Goal: Transaction & Acquisition: Purchase product/service

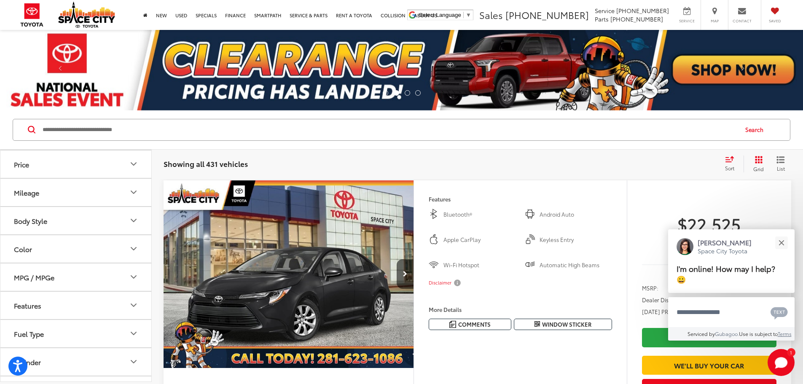
click at [721, 163] on div "Sort" at bounding box center [732, 163] width 23 height 17
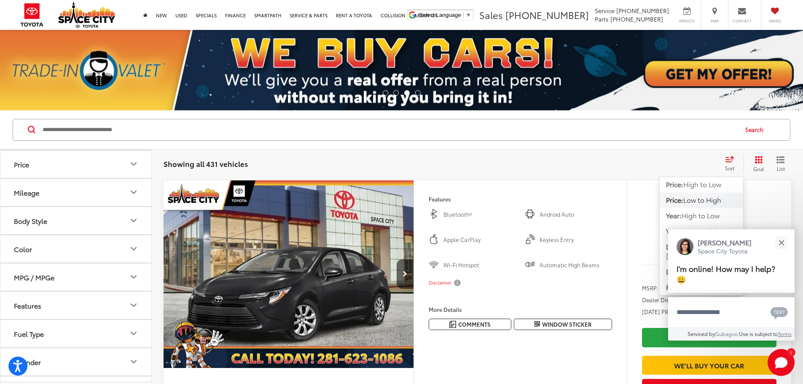
click at [702, 198] on span "Low to High" at bounding box center [702, 200] width 38 height 10
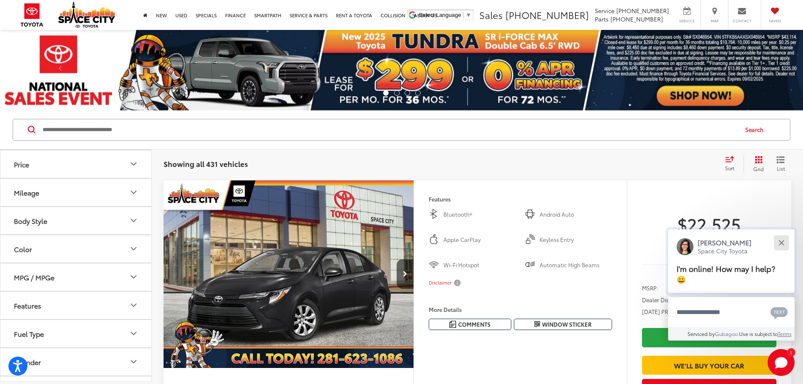
click at [782, 242] on div "Close" at bounding box center [780, 242] width 5 height 5
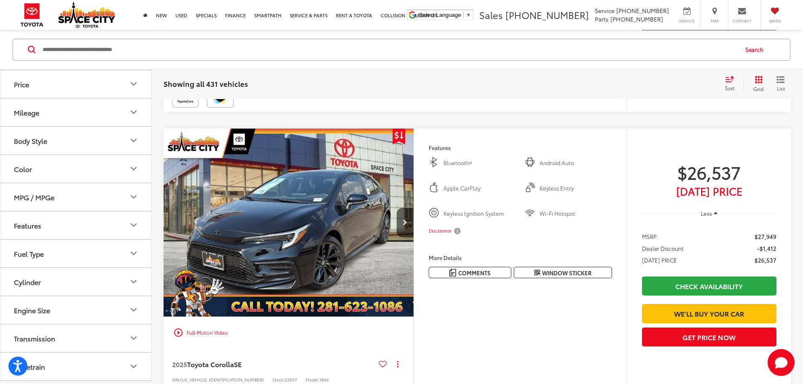
scroll to position [1980, 0]
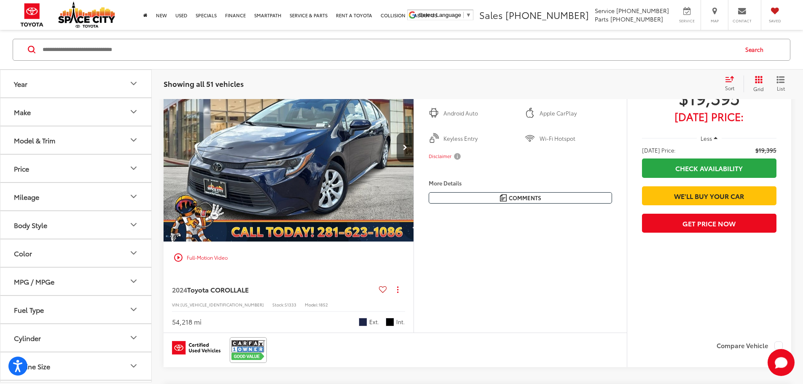
scroll to position [169, 0]
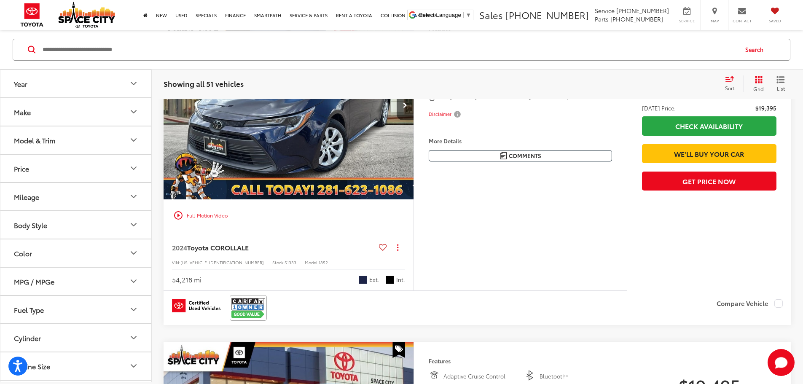
click at [0, 0] on button "More..." at bounding box center [0, 0] width 0 height 0
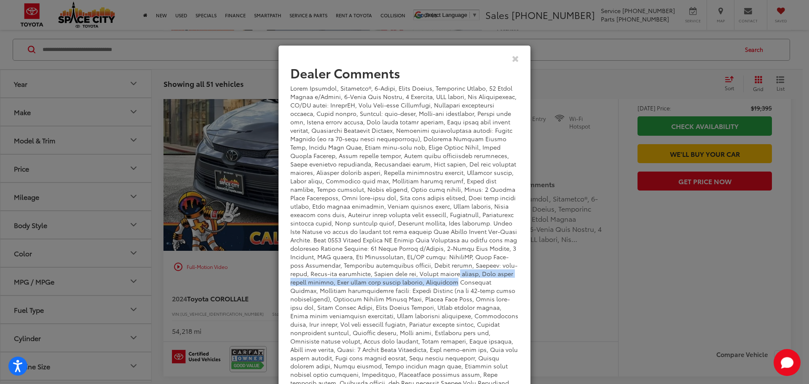
click at [551, 269] on div "Dealer Comments Space City Toyota is your premier Houston" at bounding box center [404, 192] width 809 height 384
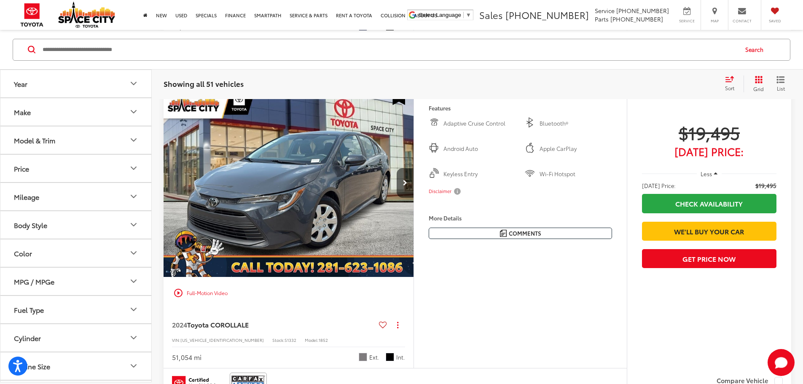
scroll to position [464, 0]
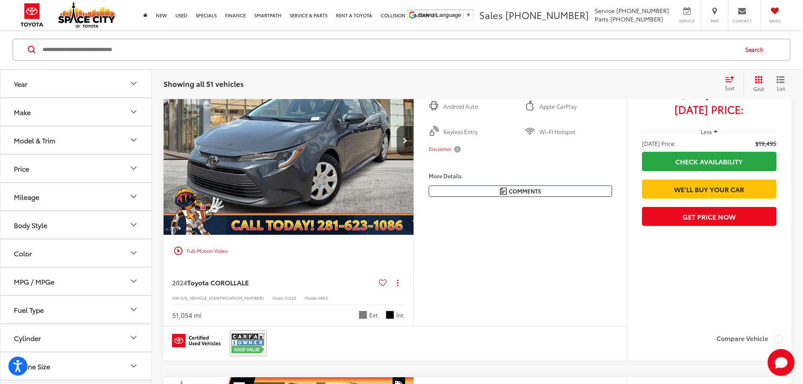
click at [723, 77] on div "Sort" at bounding box center [732, 83] width 23 height 17
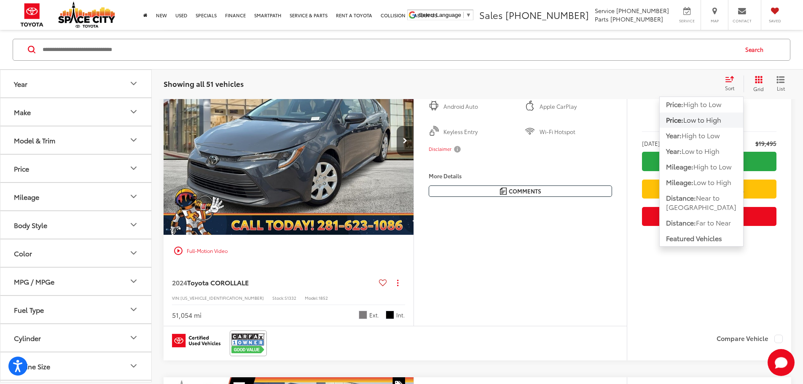
click at [709, 118] on span "Low to High" at bounding box center [702, 120] width 38 height 10
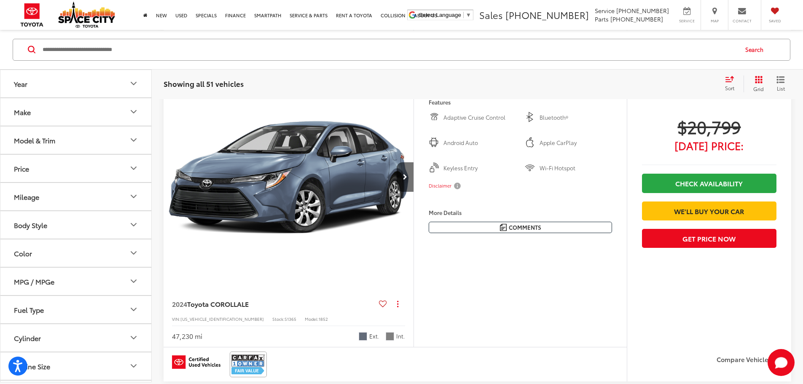
scroll to position [2865, 0]
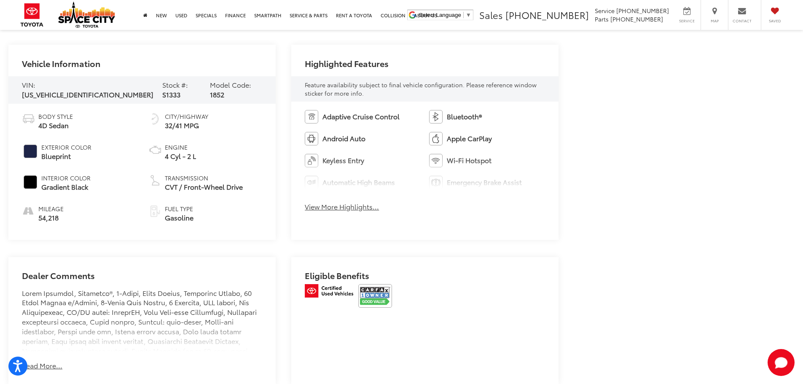
scroll to position [478, 0]
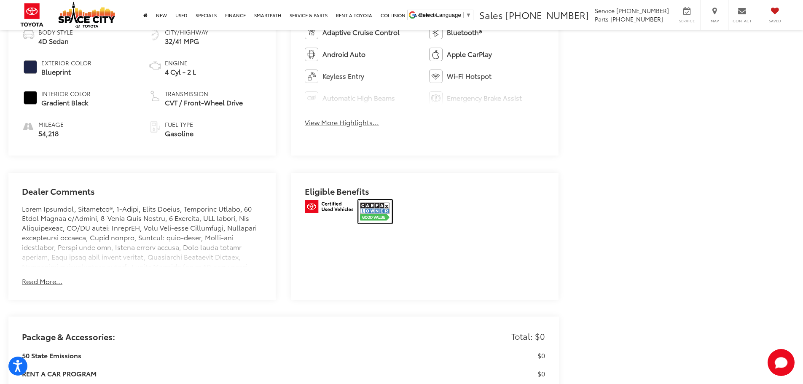
click at [375, 206] on img at bounding box center [375, 212] width 34 height 24
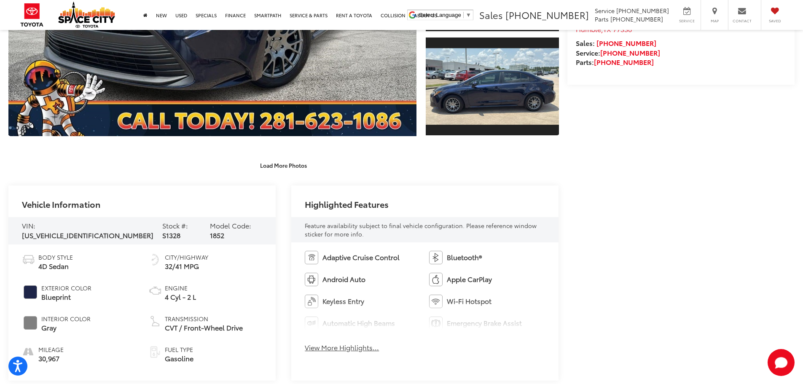
scroll to position [211, 0]
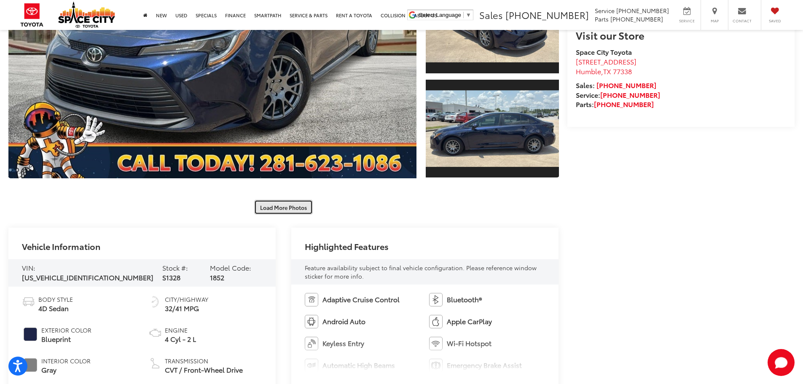
click at [293, 209] on button "Load More Photos" at bounding box center [283, 207] width 59 height 15
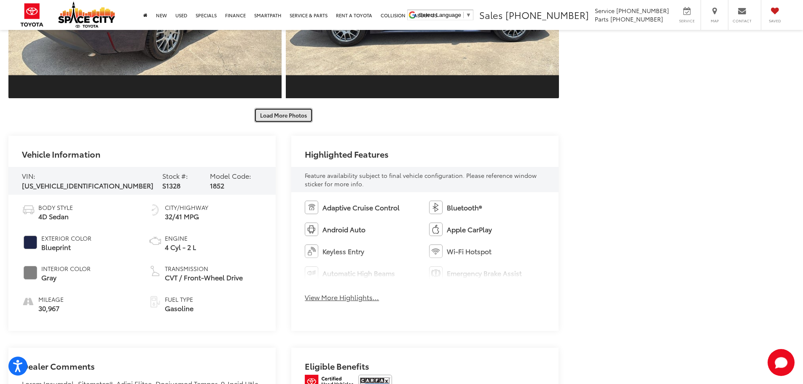
scroll to position [632, 0]
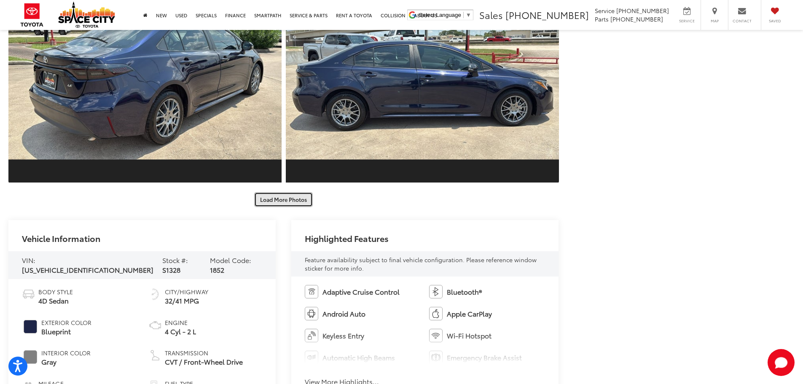
drag, startPoint x: 312, startPoint y: 196, endPoint x: 299, endPoint y: 199, distance: 13.5
click at [308, 198] on button "Load More Photos" at bounding box center [283, 199] width 59 height 15
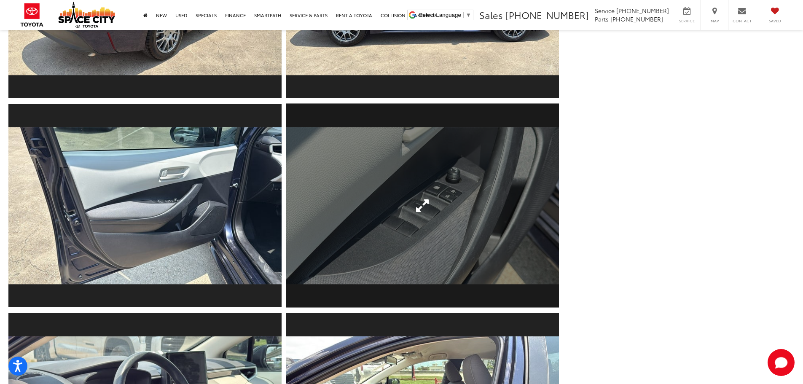
scroll to position [927, 0]
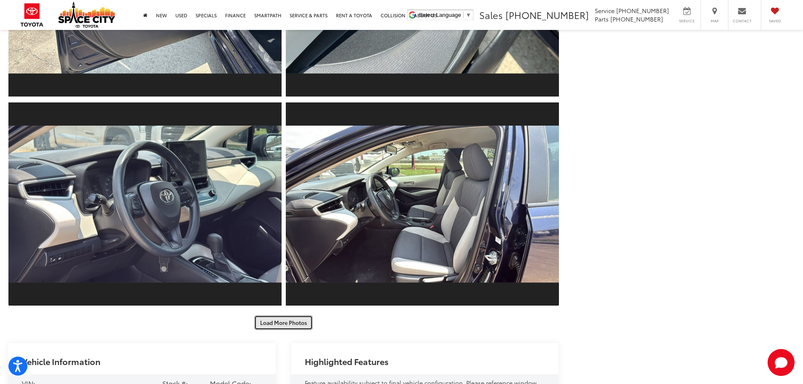
click at [281, 327] on button "Load More Photos" at bounding box center [283, 322] width 59 height 15
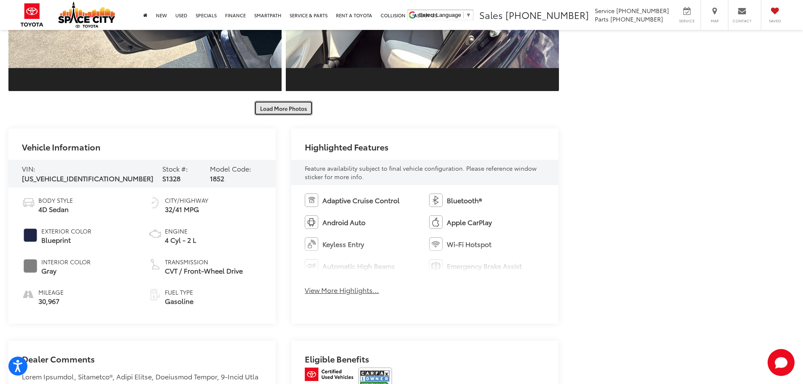
scroll to position [1391, 0]
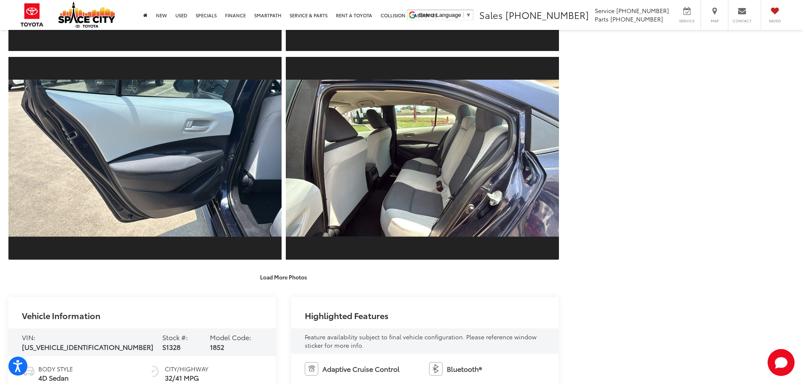
click at [296, 281] on button "Load More Photos" at bounding box center [283, 276] width 59 height 15
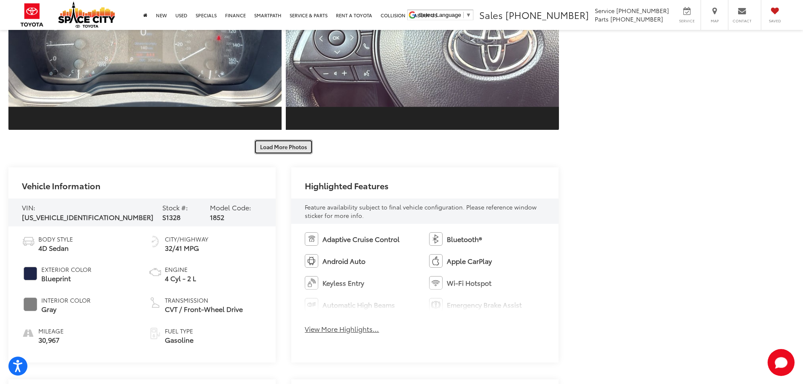
scroll to position [1686, 0]
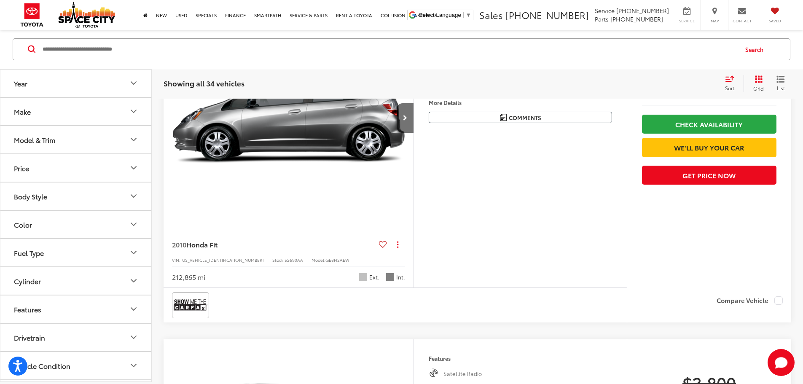
click at [30, 110] on div "Make" at bounding box center [22, 111] width 17 height 8
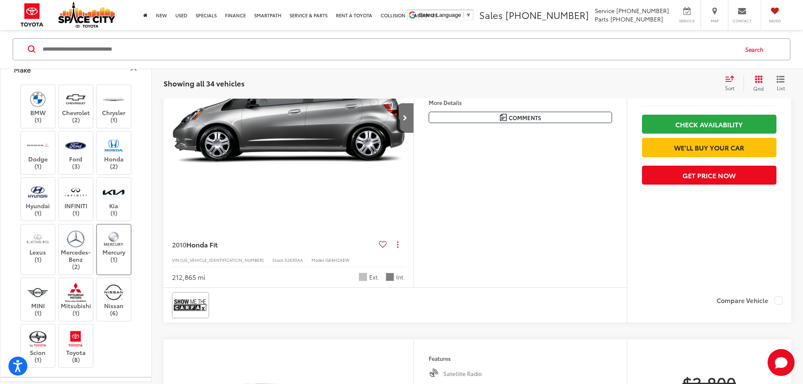
scroll to position [84, 0]
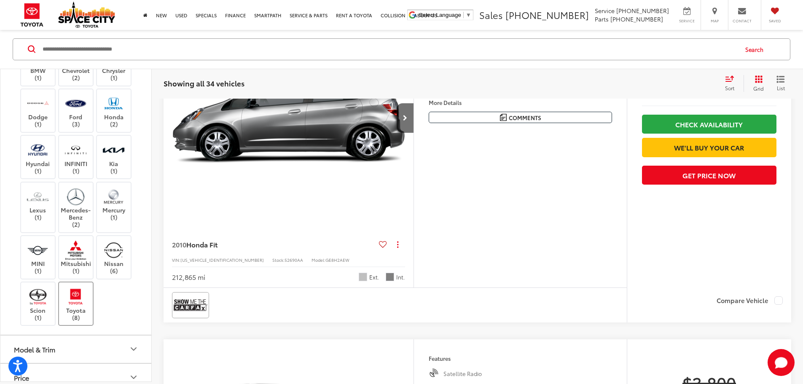
click at [83, 294] on img at bounding box center [75, 297] width 23 height 20
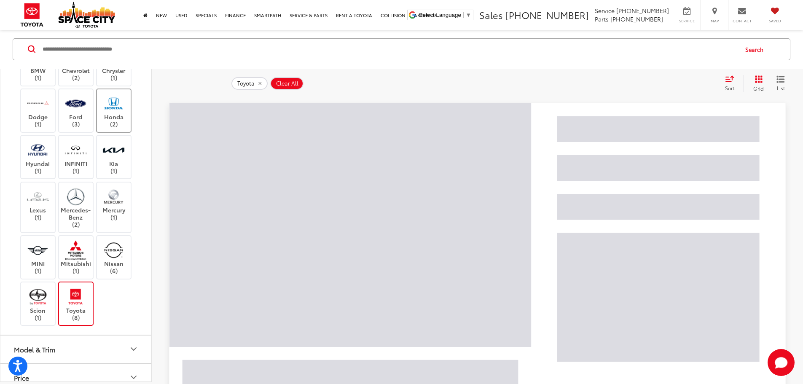
click at [106, 114] on label "Honda (2)" at bounding box center [114, 111] width 34 height 34
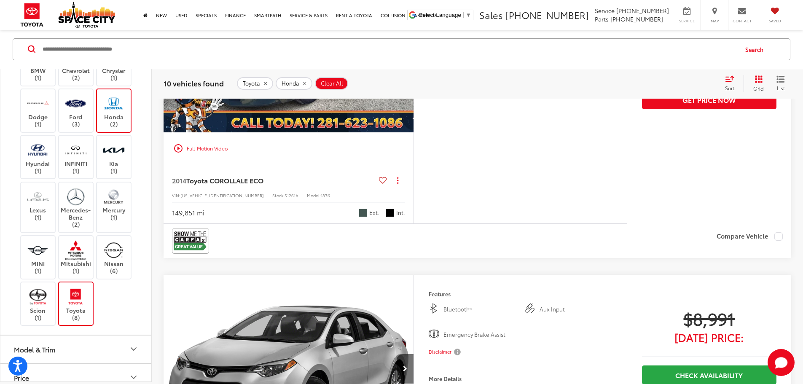
scroll to position [1018, 0]
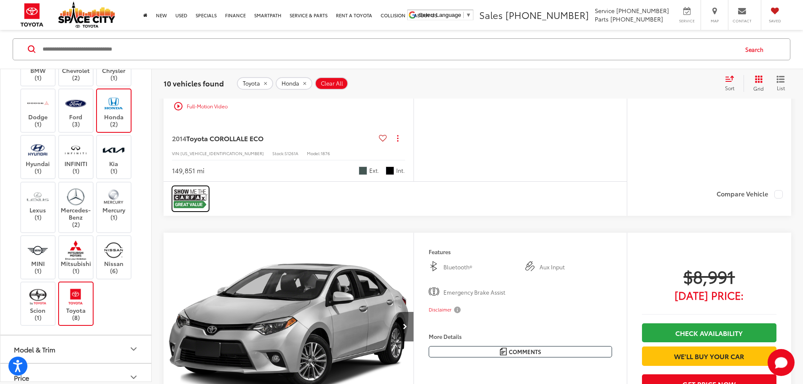
click at [188, 210] on img at bounding box center [191, 199] width 34 height 22
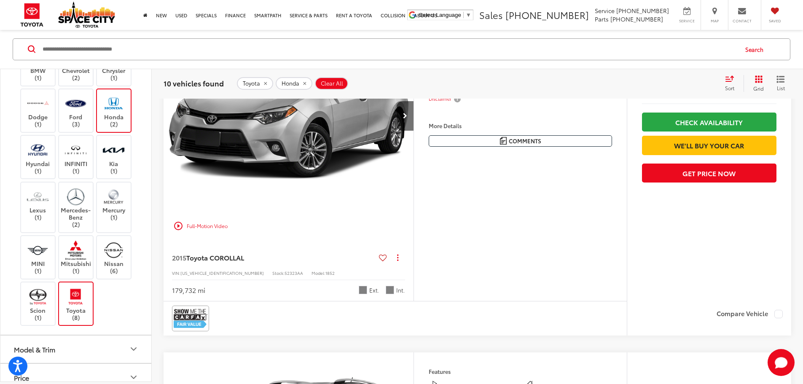
scroll to position [1440, 0]
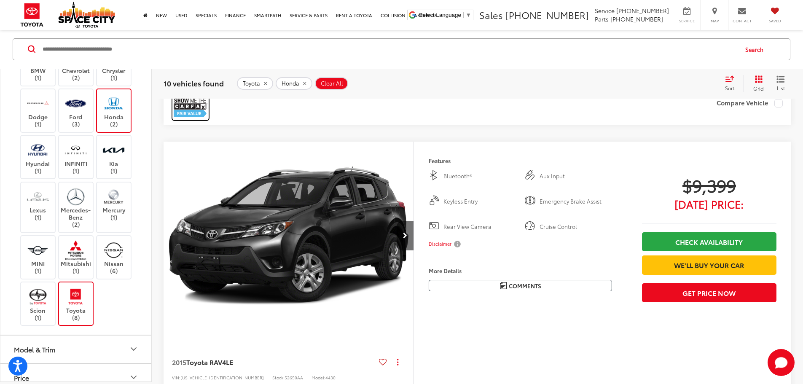
click at [178, 119] on img at bounding box center [191, 107] width 34 height 22
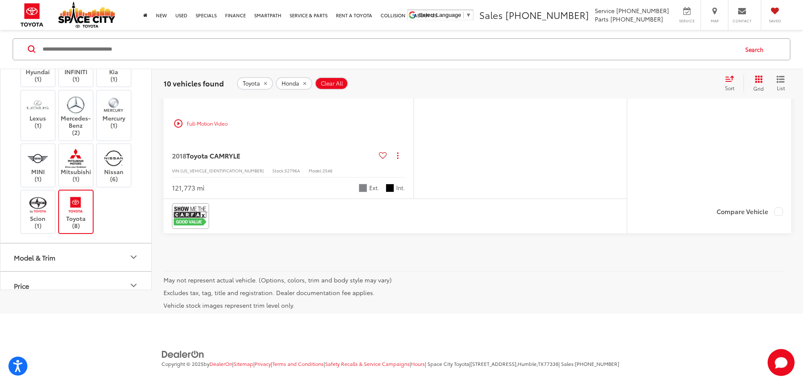
scroll to position [3714, 0]
click at [181, 227] on img at bounding box center [191, 216] width 34 height 22
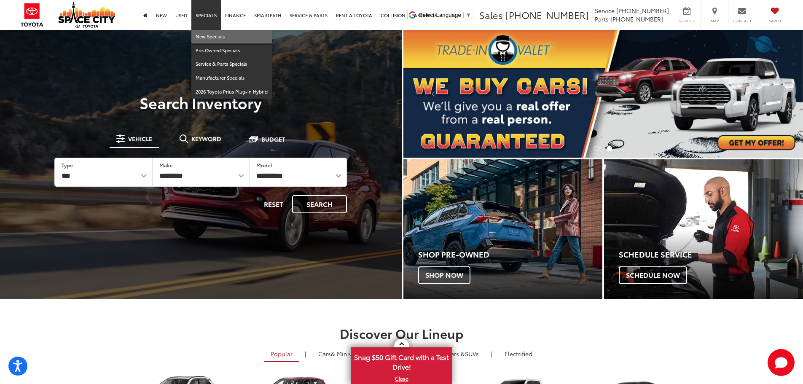
click at [207, 33] on link "New Specials" at bounding box center [231, 37] width 80 height 14
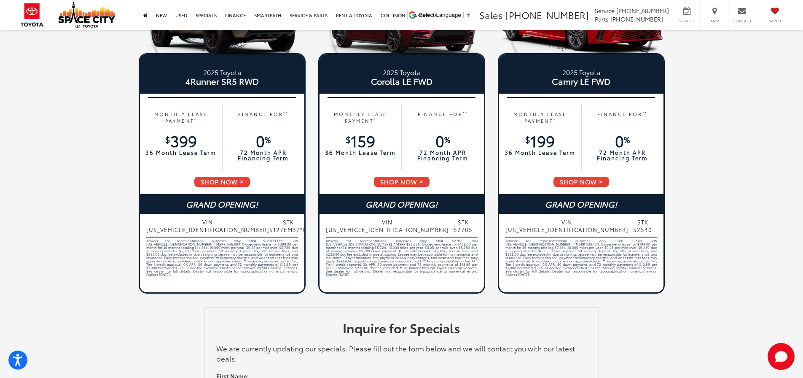
scroll to position [464, 0]
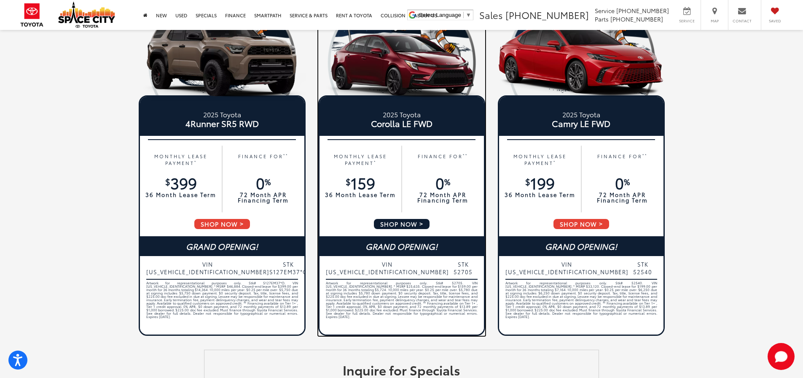
click at [406, 217] on div "MONTHLY LEASE PAYMENT * $ 159 36 Month Lease Term FINANCE FOR ** 0 % 72 Month A…" at bounding box center [401, 179] width 164 height 78
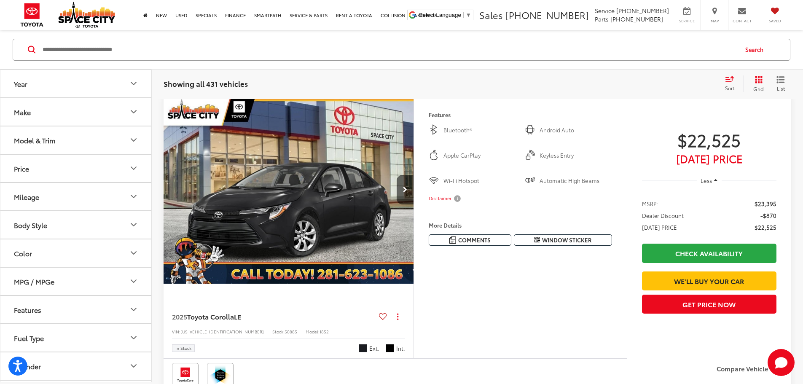
scroll to position [126, 0]
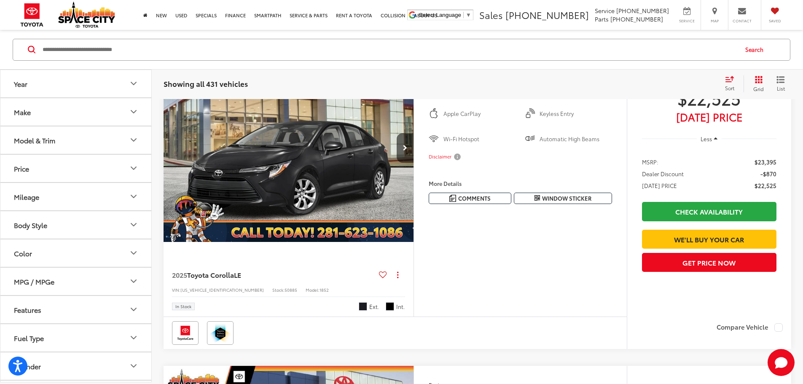
click at [60, 139] on button "Model & Trim" at bounding box center [76, 139] width 152 height 27
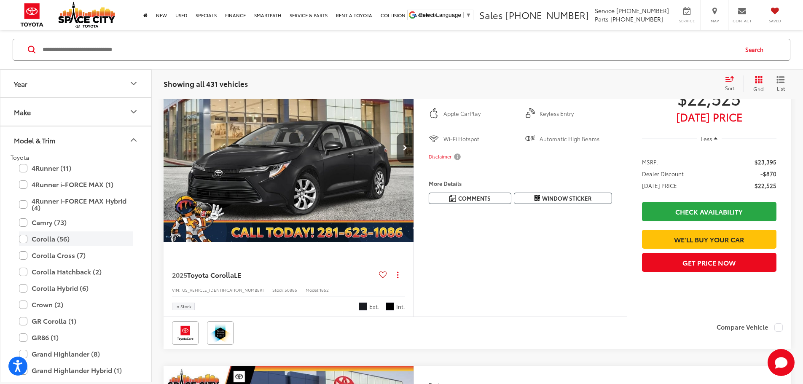
click at [101, 239] on label "Corolla (56)" at bounding box center [76, 238] width 114 height 15
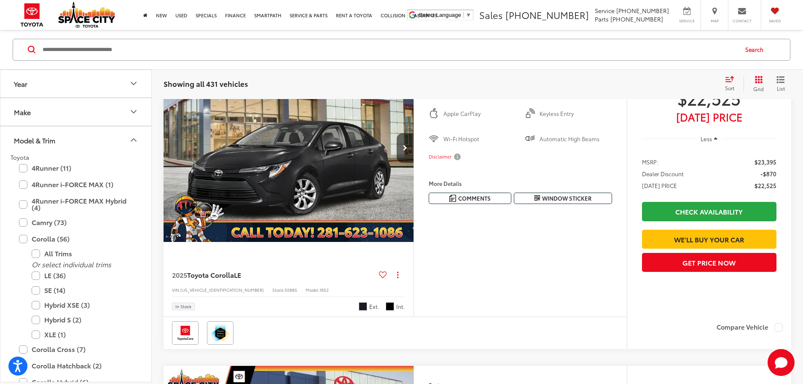
scroll to position [80, 0]
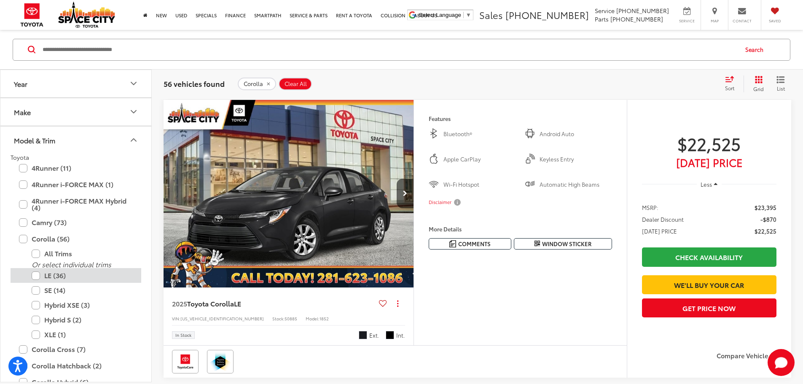
click at [71, 278] on label "LE (36)" at bounding box center [82, 275] width 101 height 15
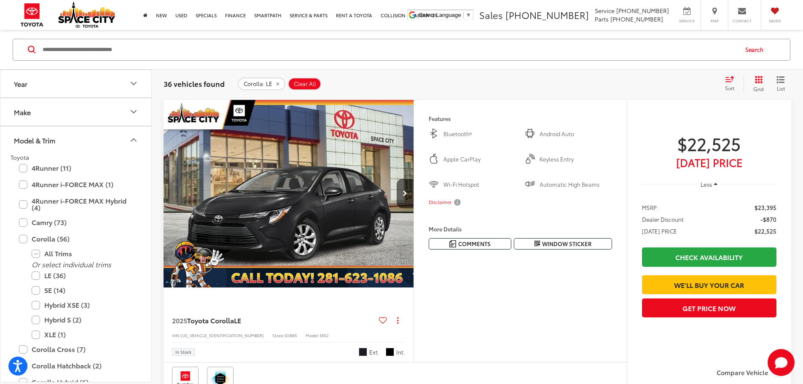
click at [728, 85] on span "Sort" at bounding box center [729, 87] width 9 height 7
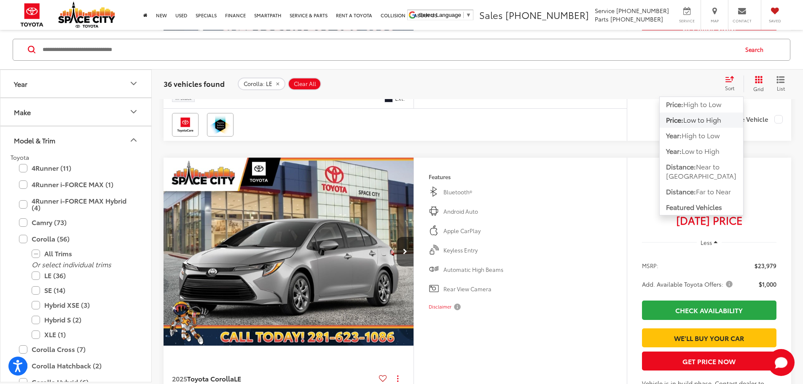
scroll to position [1850, 0]
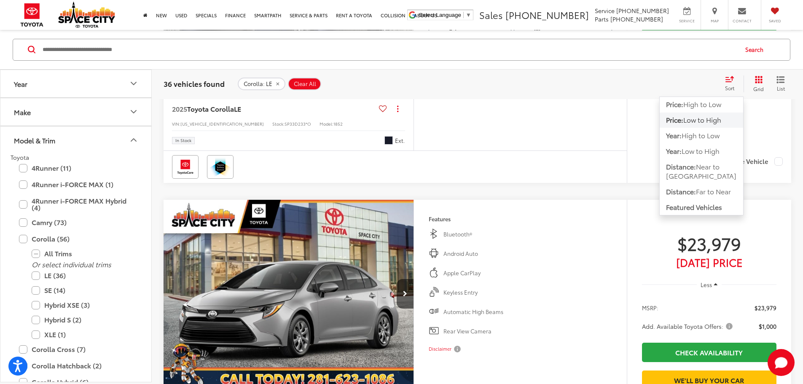
click at [785, 151] on div "Track Price $25,160 Today's Price Less MSRP: $25,160 Check Availability We'll B…" at bounding box center [709, 19] width 164 height 263
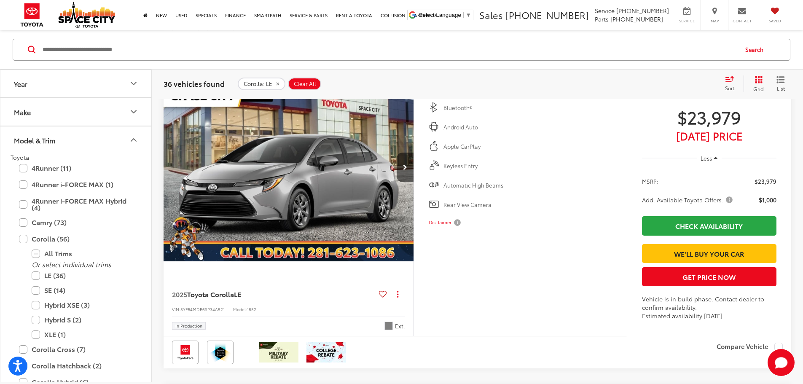
scroll to position [1935, 0]
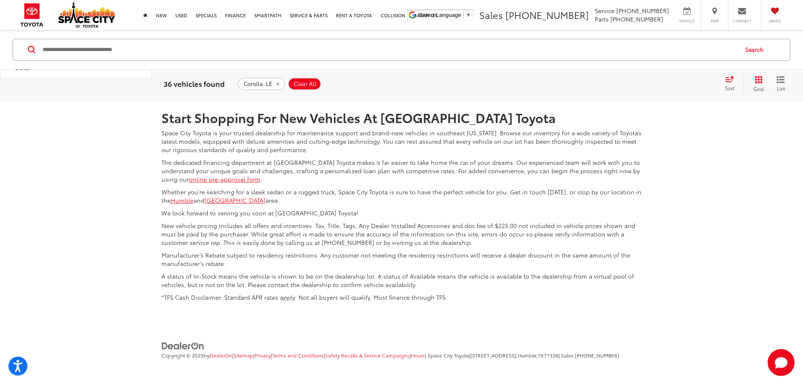
scroll to position [4336, 0]
click at [105, 80] on button "Color" at bounding box center [76, 66] width 152 height 27
click at [85, 21] on label "Blue (3)" at bounding box center [76, 7] width 34 height 30
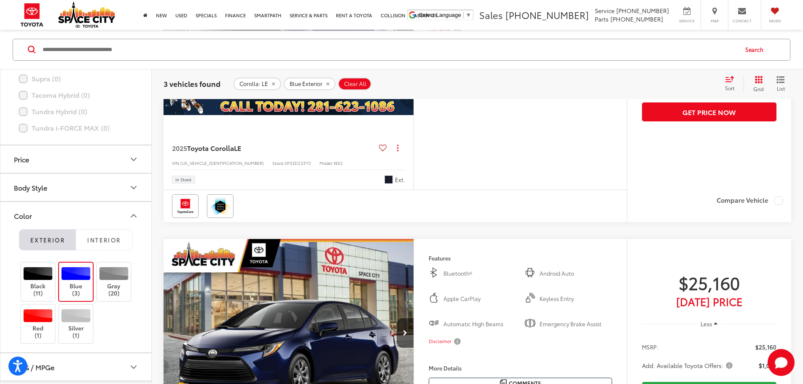
scroll to position [84, 0]
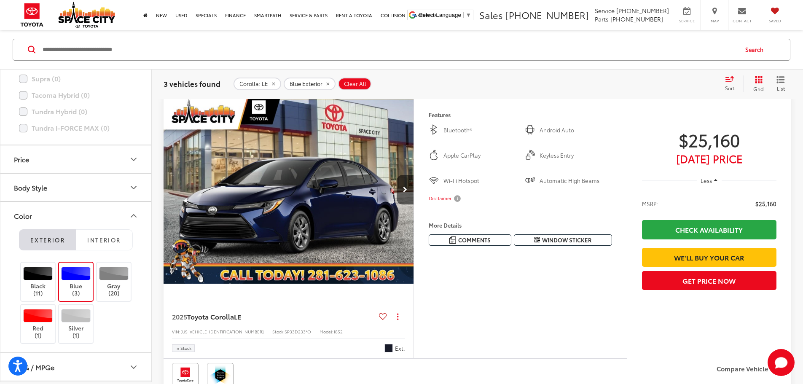
click at [0, 0] on button "More..." at bounding box center [0, 0] width 0 height 0
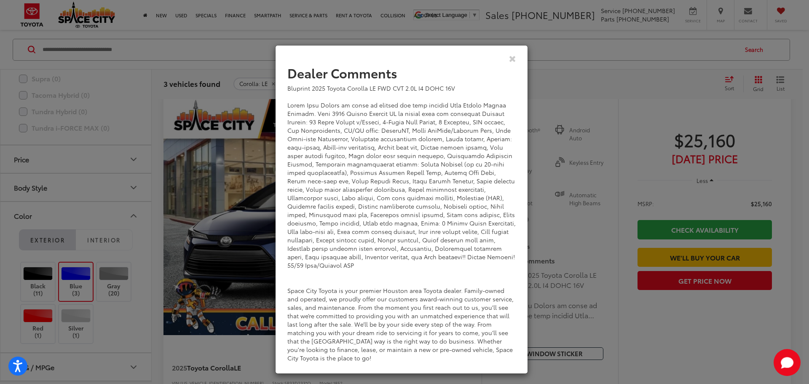
click at [547, 269] on div "Dealer Comments Bluprint 2025 Toyota Corolla LE FWD CVT 2.0L I4 DOHC 16V Space …" at bounding box center [404, 192] width 809 height 384
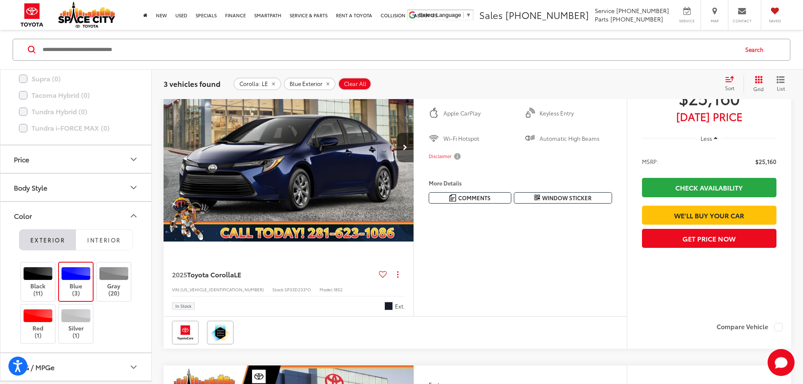
scroll to position [169, 0]
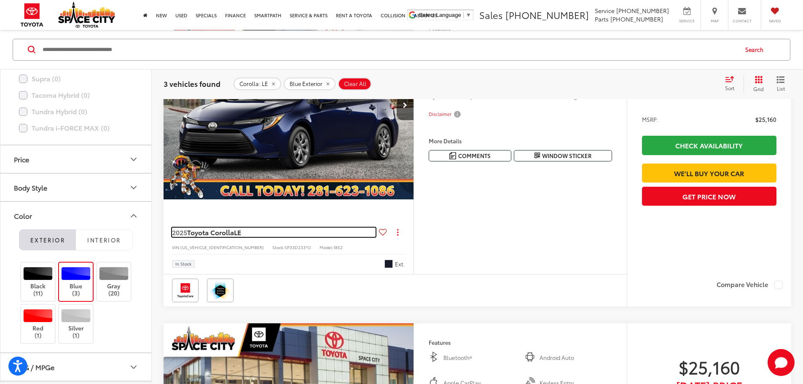
click at [226, 237] on span "Toyota Corolla" at bounding box center [210, 232] width 47 height 10
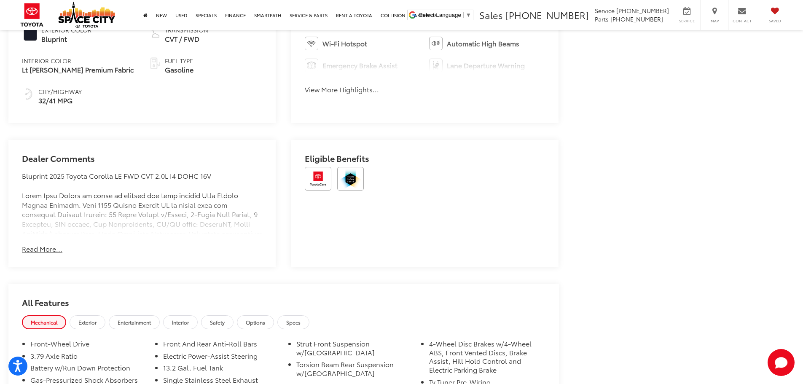
scroll to position [547, 0]
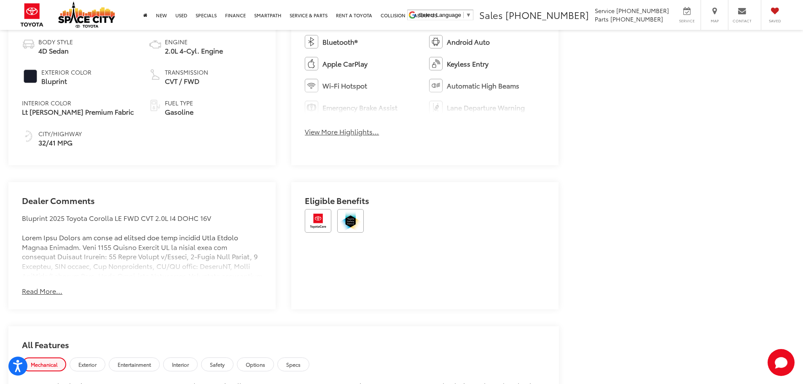
click at [41, 290] on button "Read More..." at bounding box center [42, 291] width 40 height 10
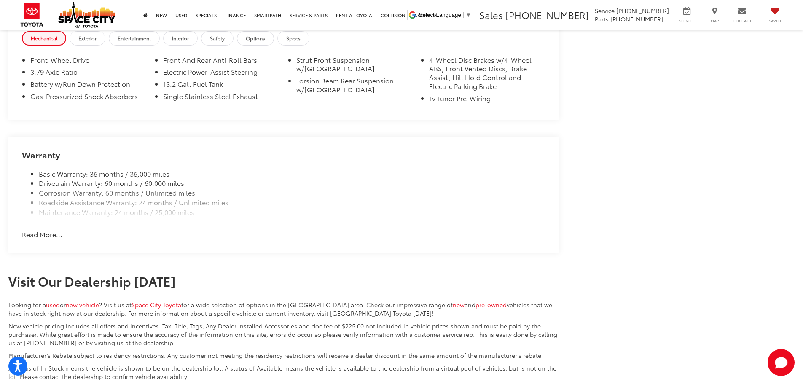
scroll to position [1179, 0]
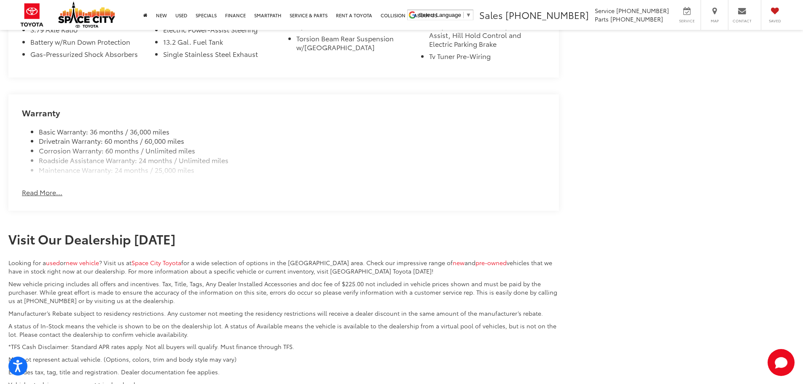
click at [53, 192] on button "Read More..." at bounding box center [42, 193] width 40 height 10
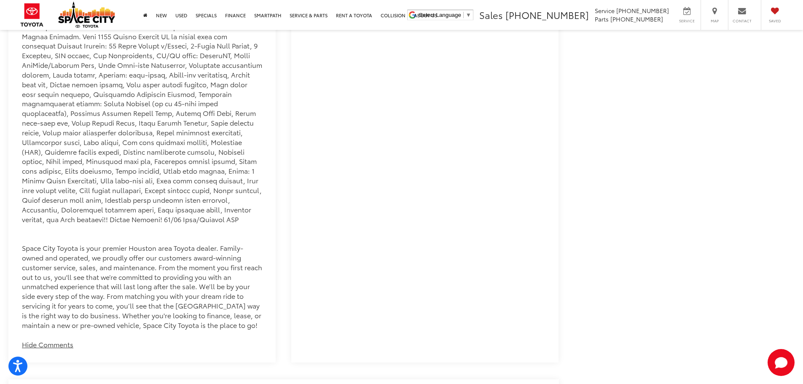
scroll to position [547, 0]
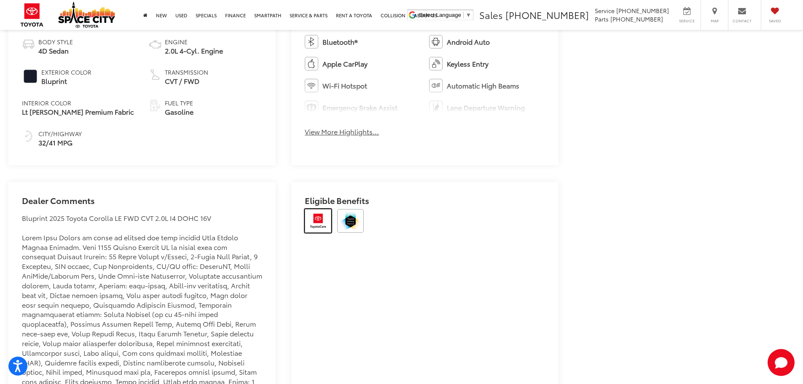
click at [317, 223] on img at bounding box center [318, 221] width 27 height 24
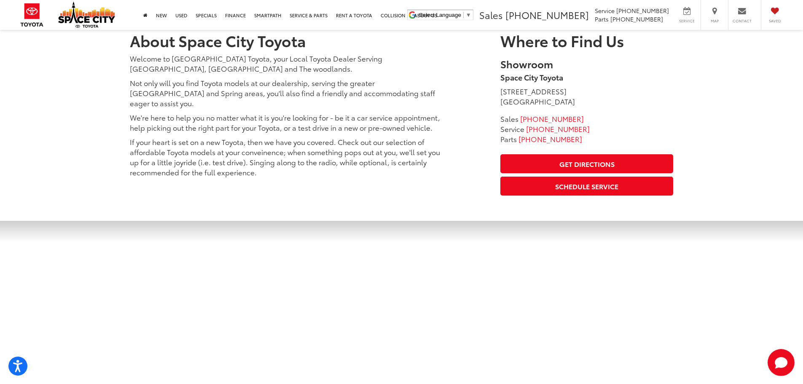
scroll to position [1601, 0]
